Goal: Use online tool/utility: Utilize a website feature to perform a specific function

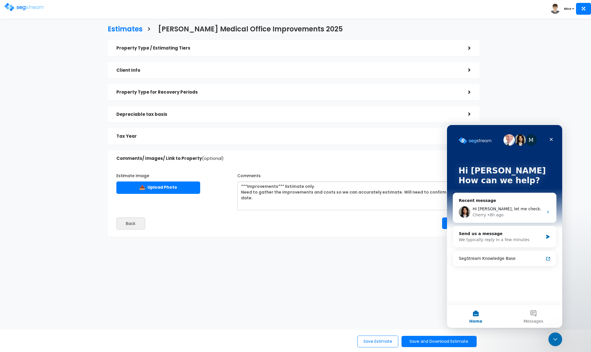
click at [309, 224] on div "Estimate Image 📤 Upload Photo Comments Back Next" at bounding box center [294, 199] width 372 height 76
click at [448, 140] on icon "Close" at bounding box center [551, 139] width 5 height 5
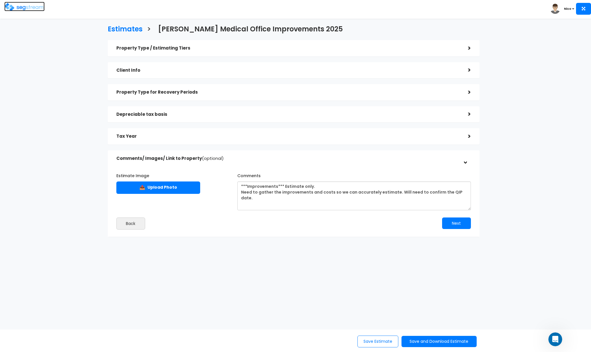
click at [38, 6] on img at bounding box center [24, 7] width 40 height 8
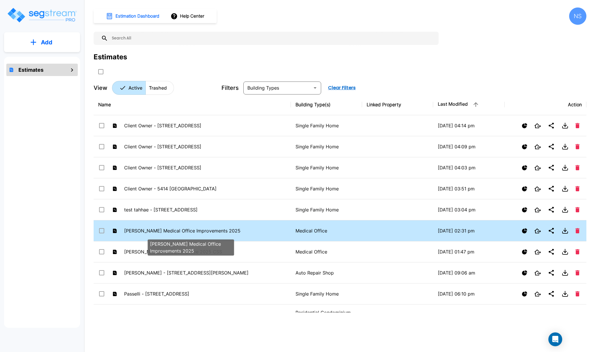
click at [165, 234] on p "[PERSON_NAME] Medical Office Improvements 2025" at bounding box center [191, 230] width 134 height 7
checkbox input "true"
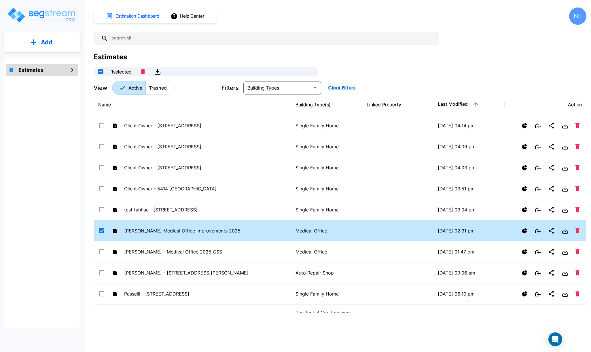
click at [188, 230] on p "[PERSON_NAME] Medical Office Improvements 2025" at bounding box center [191, 230] width 134 height 7
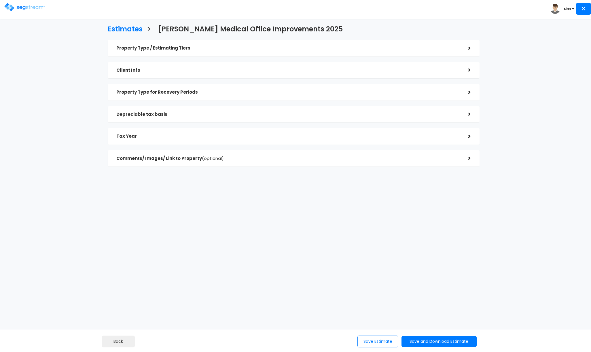
checkbox input "true"
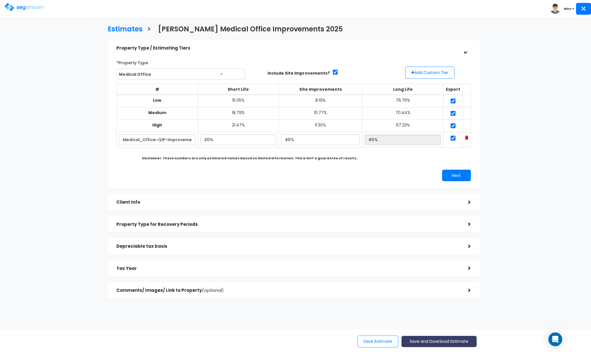
click at [429, 340] on button "Save and Download Estimate" at bounding box center [438, 341] width 75 height 11
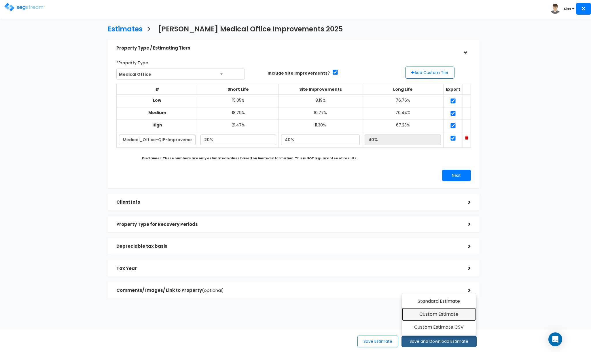
click at [433, 314] on link "Custom Estimate" at bounding box center [439, 313] width 74 height 13
